Goal: Information Seeking & Learning: Learn about a topic

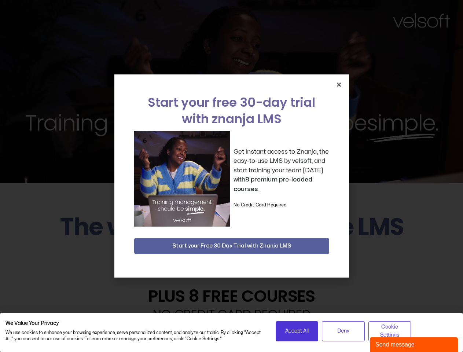
click at [231, 176] on div "Get instant access to Znanja, the easy-to-use LMS by velsoft, and start trainin…" at bounding box center [231, 179] width 195 height 96
click at [339, 84] on icon "Close" at bounding box center [338, 84] width 5 height 5
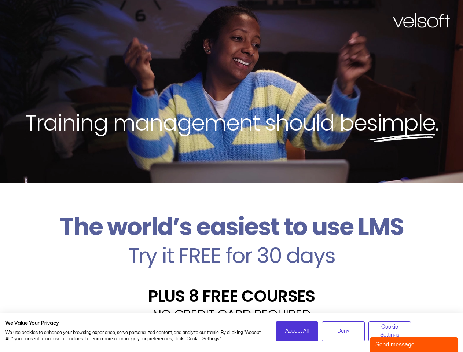
click at [232, 246] on h2 "Try it FREE for 30 days" at bounding box center [231, 255] width 452 height 21
click at [297, 331] on span "Accept All" at bounding box center [296, 331] width 23 height 8
click at [343, 331] on div "Velsoft’s Znanja LMS is built for small and medium-sized businesses that want t…" at bounding box center [231, 351] width 452 height 54
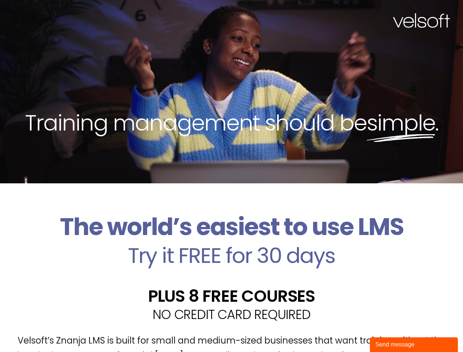
click at [390, 331] on div "Velsoft’s Znanja LMS is built for small and medium-sized businesses that want t…" at bounding box center [231, 351] width 452 height 54
click at [414, 344] on div "Send message" at bounding box center [413, 344] width 77 height 9
